Goal: Obtain resource: Obtain resource

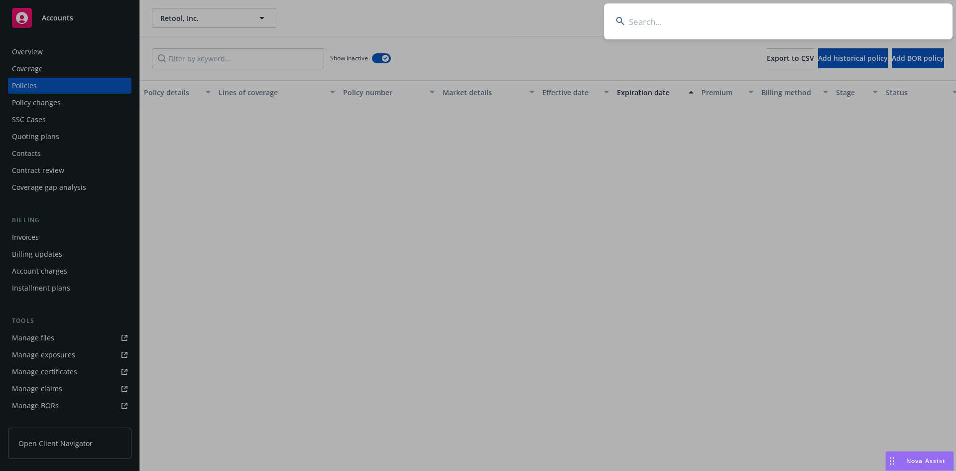
scroll to position [1520, 0]
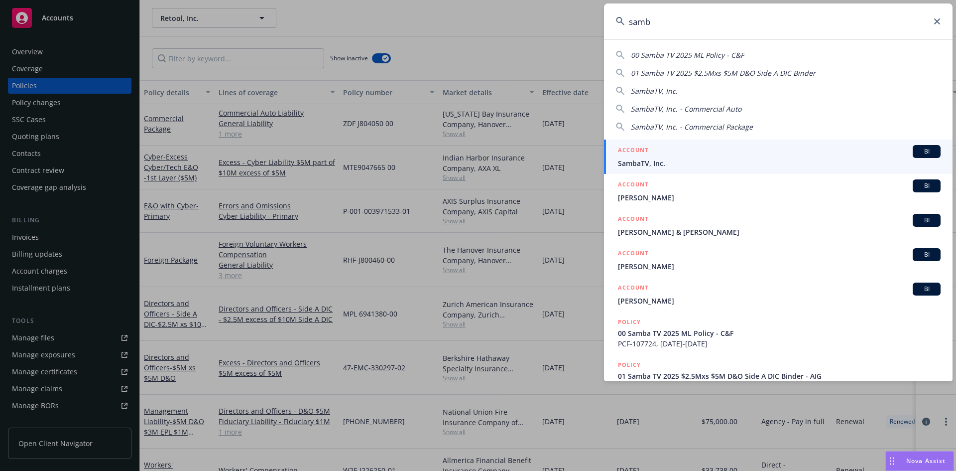
type input "samb"
click at [669, 157] on div "ACCOUNT BI" at bounding box center [779, 151] width 323 height 13
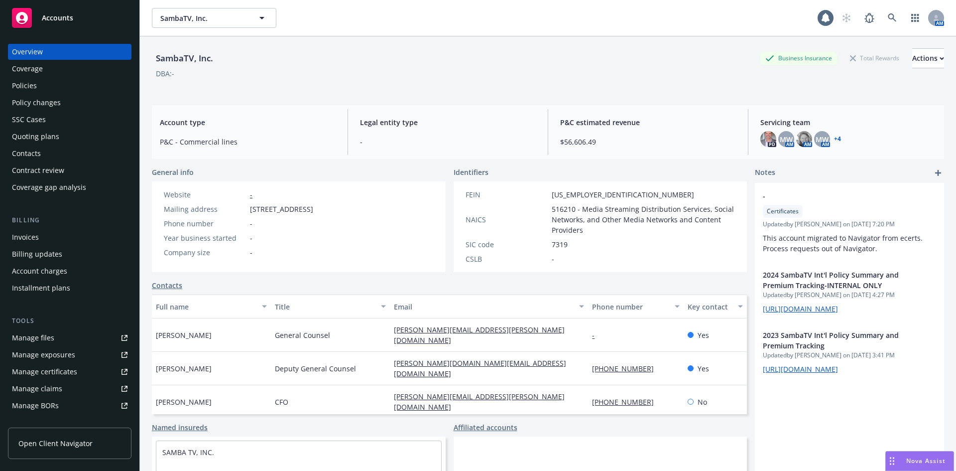
click at [49, 88] on div "Policies" at bounding box center [70, 86] width 116 height 16
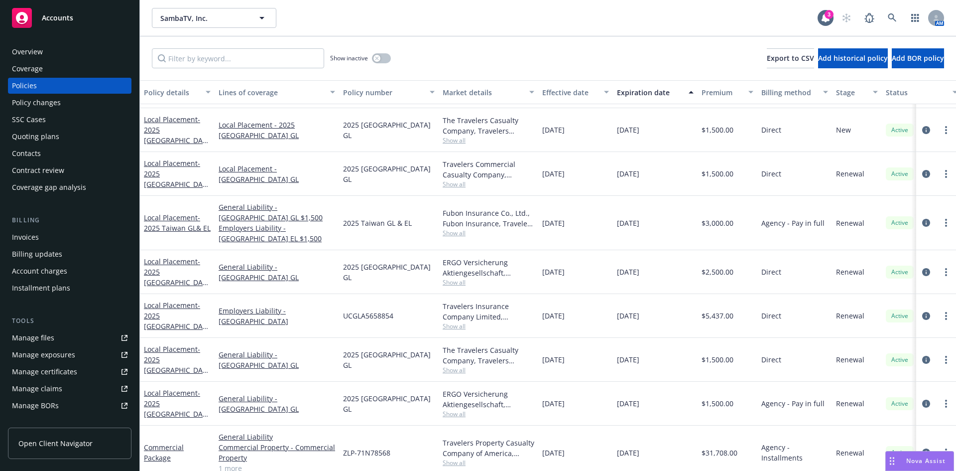
scroll to position [321, 0]
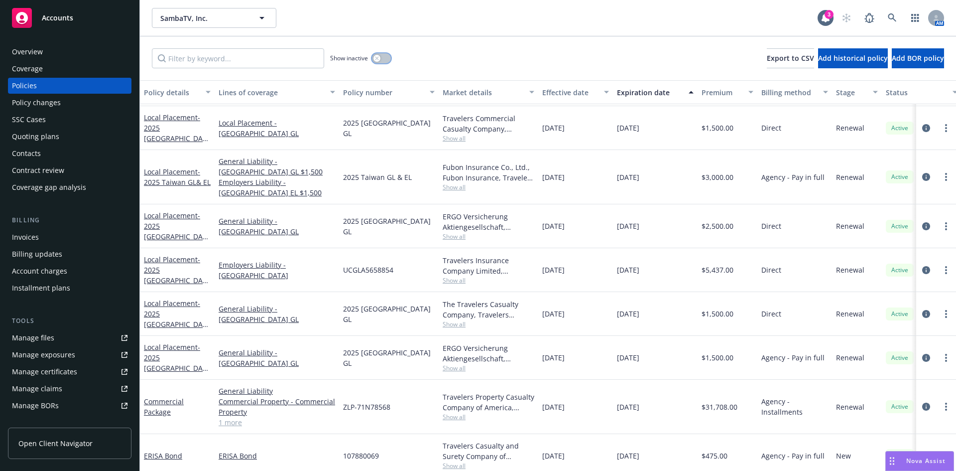
click at [380, 59] on div "button" at bounding box center [377, 58] width 7 height 7
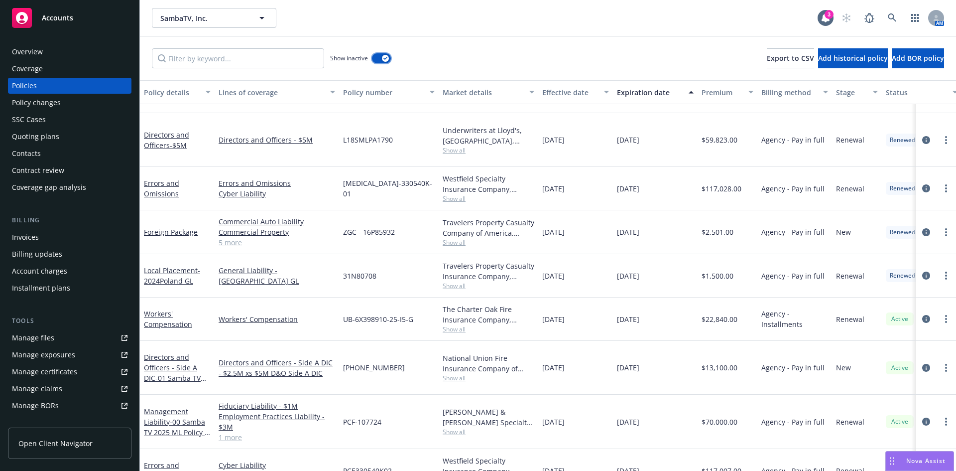
scroll to position [2677, 0]
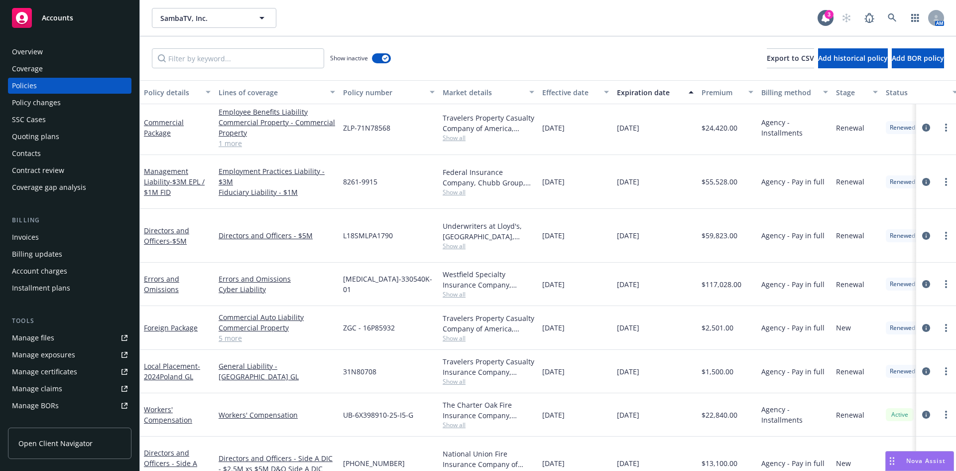
click at [149, 181] on div "Management Liability - $3M EPL / $1M FID" at bounding box center [177, 181] width 67 height 31
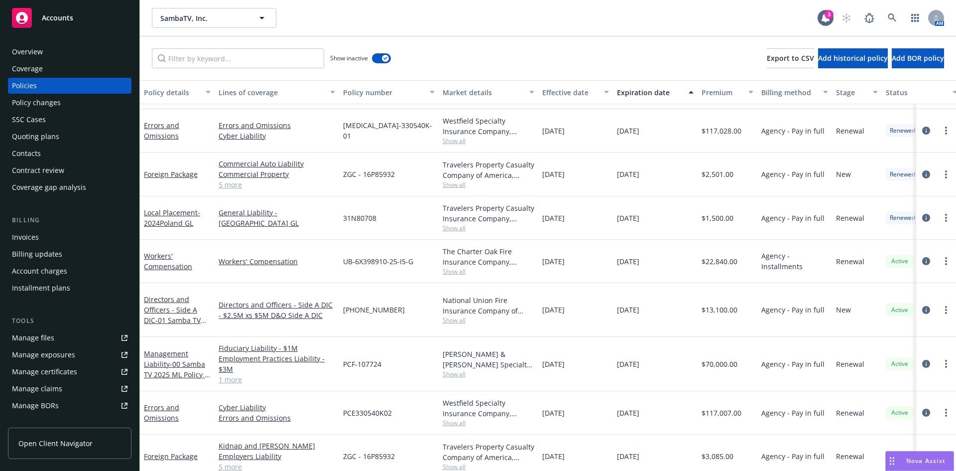
scroll to position [2813, 0]
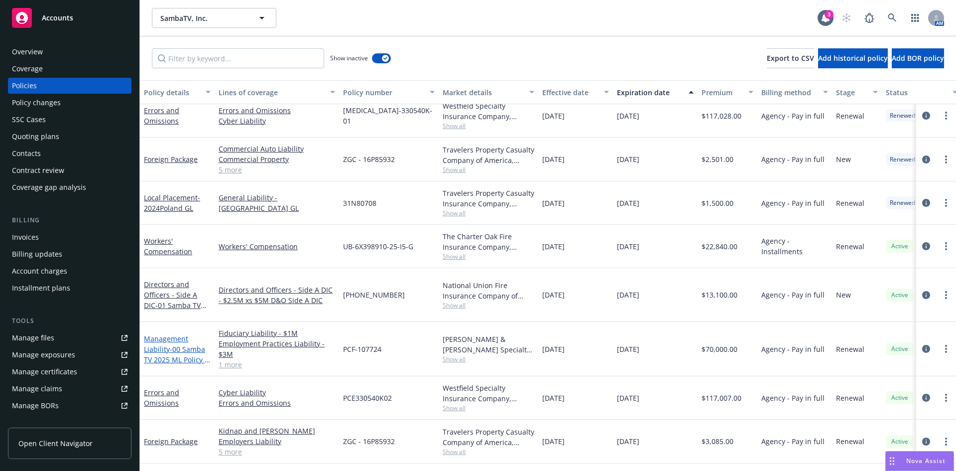
click at [174, 344] on span "- 00 Samba TV 2025 ML Policy - C&F" at bounding box center [177, 359] width 66 height 30
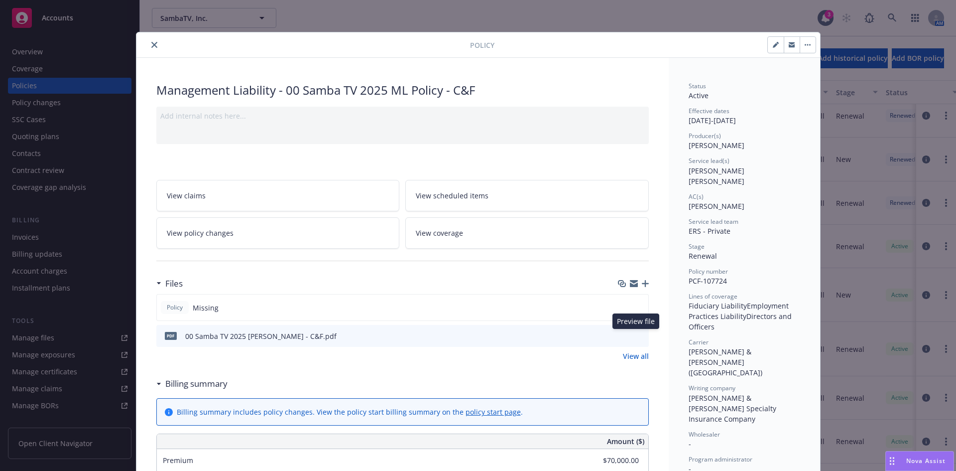
click at [635, 335] on icon "preview file" at bounding box center [639, 335] width 9 height 7
click at [151, 42] on icon "close" at bounding box center [154, 45] width 6 height 6
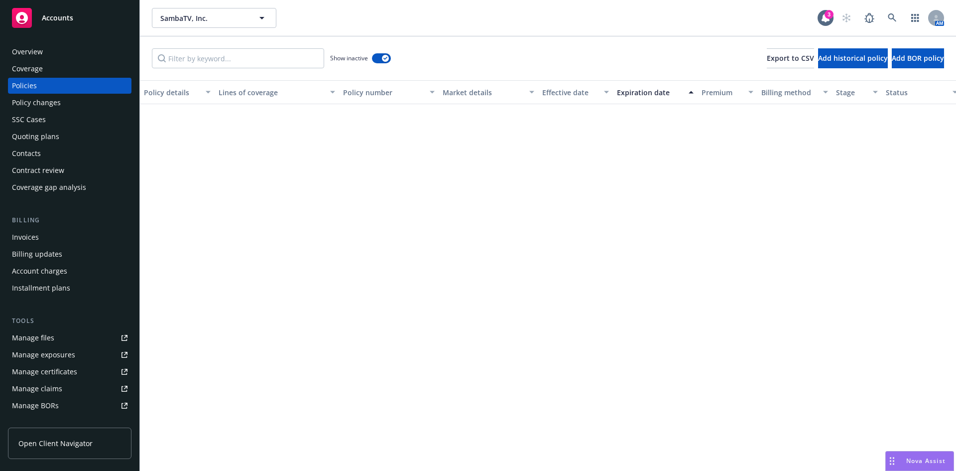
scroll to position [3149, 0]
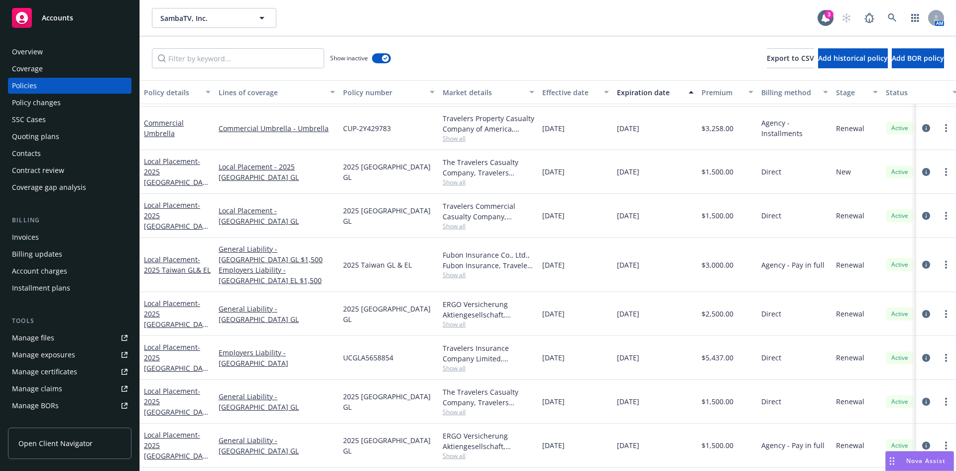
click at [54, 339] on link "Manage files" at bounding box center [70, 338] width 124 height 16
click at [337, 29] on div "SambaTV, Inc. SambaTV, Inc. 3 AM" at bounding box center [548, 18] width 816 height 36
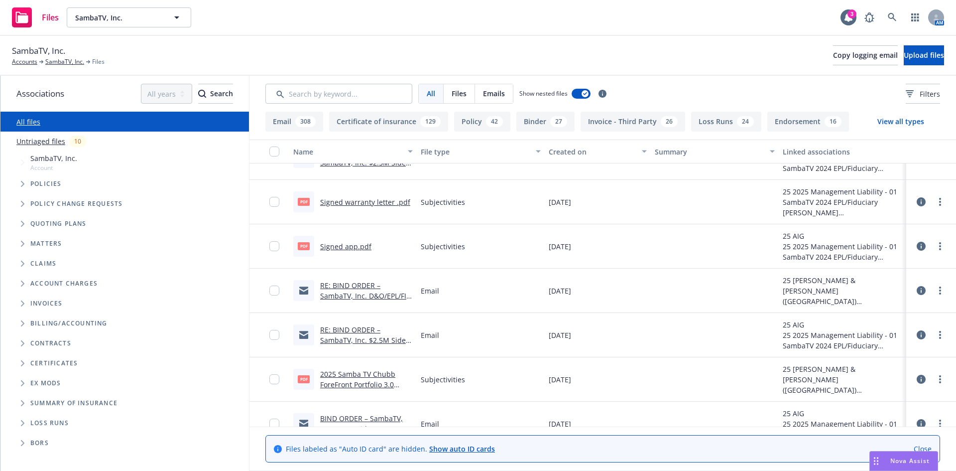
scroll to position [5469, 0]
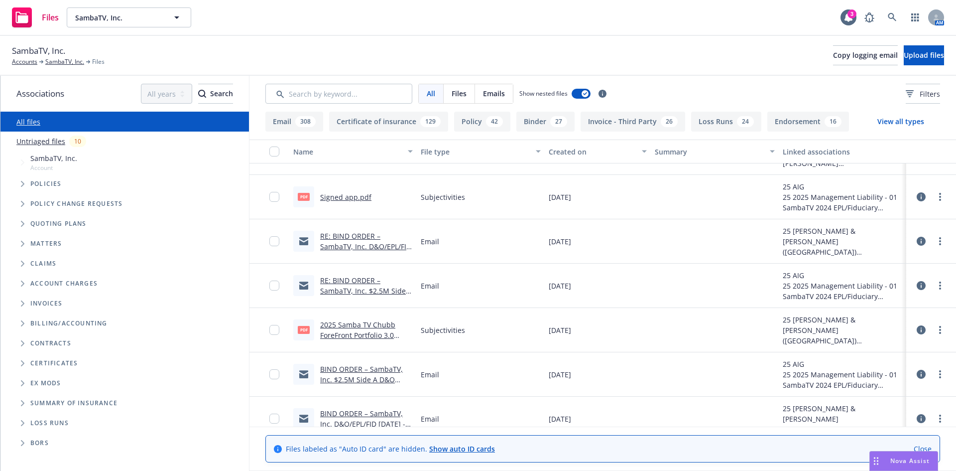
click at [368, 335] on link "2025 Samba TV Chubb ForeFront Portfolio 3.0 Application (Private Companies up t…" at bounding box center [357, 345] width 75 height 51
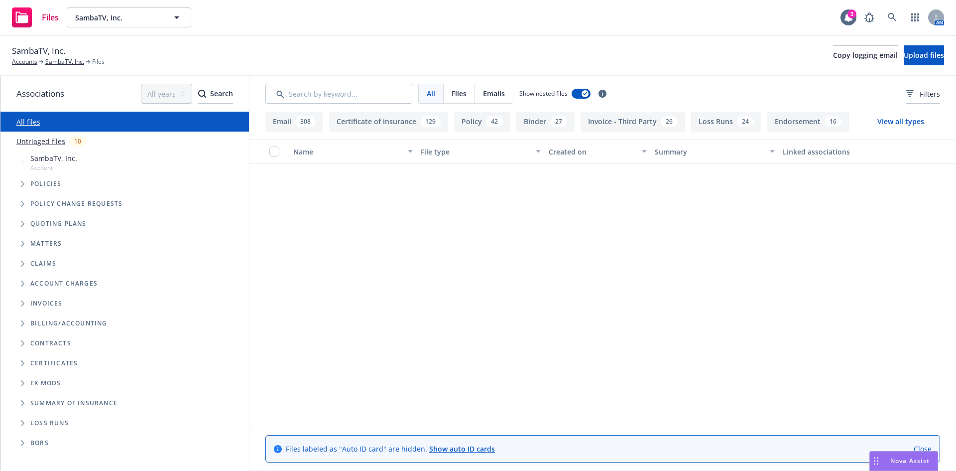
scroll to position [0, 0]
